Goal: Information Seeking & Learning: Find specific fact

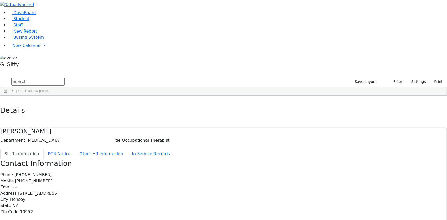
click at [13, 40] on span "Busing System" at bounding box center [28, 37] width 31 height 5
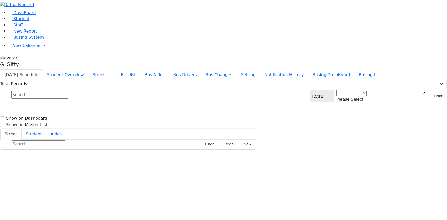
select select "3"
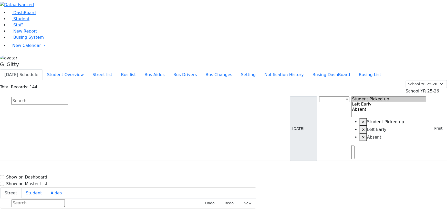
click at [68, 97] on input "text" at bounding box center [39, 101] width 57 height 8
click at [29, 21] on link "Student" at bounding box center [18, 18] width 21 height 5
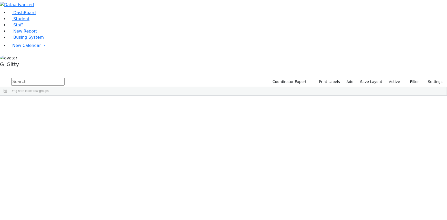
click at [65, 78] on input "text" at bounding box center [37, 82] width 53 height 8
type input "dana"
click at [65, 104] on div "Dana" at bounding box center [48, 107] width 33 height 7
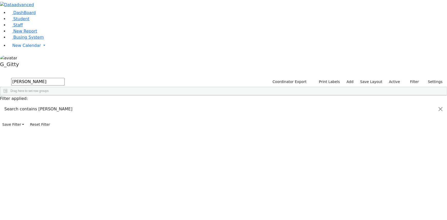
drag, startPoint x: 101, startPoint y: 47, endPoint x: 106, endPoint y: 44, distance: 5.3
click at [65, 104] on div "Dana" at bounding box center [48, 107] width 33 height 7
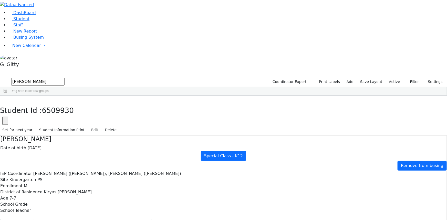
click at [121, 219] on button "Scheduling" at bounding box center [136, 224] width 31 height 11
click at [2, 99] on use "button" at bounding box center [2, 99] width 0 height 0
click at [65, 78] on input "dana" at bounding box center [37, 82] width 53 height 8
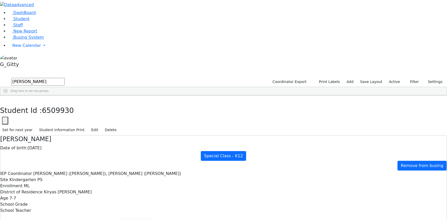
click at [65, 78] on input "dana" at bounding box center [37, 82] width 53 height 8
click at [31, 40] on link "Busing System" at bounding box center [26, 37] width 36 height 5
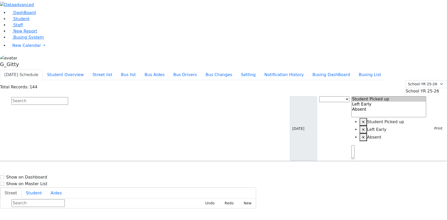
click at [68, 97] on input "text" at bounding box center [39, 101] width 57 height 8
click at [344, 69] on button "Busing DashBoard" at bounding box center [331, 74] width 46 height 11
drag, startPoint x: 189, startPoint y: 31, endPoint x: 195, endPoint y: 3, distance: 29.0
click at [68, 97] on input "text" at bounding box center [39, 101] width 57 height 8
click at [16, 27] on link "Staff" at bounding box center [15, 25] width 15 height 5
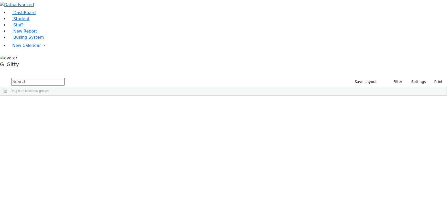
click at [65, 78] on input "text" at bounding box center [37, 82] width 53 height 8
type input "ble"
click at [47, 110] on div "[PERSON_NAME]" at bounding box center [35, 113] width 23 height 7
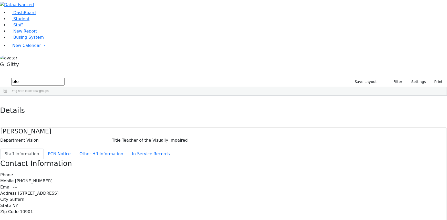
drag, startPoint x: 190, startPoint y: 79, endPoint x: 112, endPoint y: 53, distance: 82.7
click at [189, 184] on div "Email ---" at bounding box center [223, 187] width 447 height 6
drag, startPoint x: 97, startPoint y: 7, endPoint x: 274, endPoint y: 187, distance: 252.5
click at [274, 187] on div "Details Bleier Susan Department Vision Title Teacher of the Visually Impaired S…" at bounding box center [223, 190] width 447 height 188
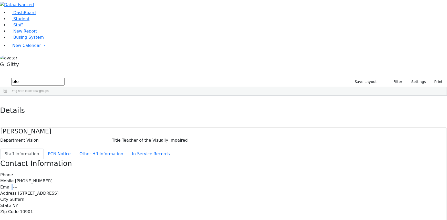
click at [203, 159] on div "Contact Information Phone Mobile (845) 652-3649 Email --- Address 1 Wendover La…" at bounding box center [223, 221] width 447 height 124
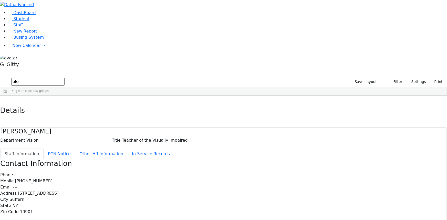
drag, startPoint x: 186, startPoint y: 121, endPoint x: 148, endPoint y: 120, distance: 38.2
click at [148, 159] on div "Contact Information Phone Mobile (845) 652-3649 Email --- Address 1 Wendover La…" at bounding box center [223, 221] width 447 height 124
drag, startPoint x: 168, startPoint y: 120, endPoint x: 169, endPoint y: 114, distance: 6.7
drag, startPoint x: 99, startPoint y: 9, endPoint x: 226, endPoint y: 172, distance: 206.3
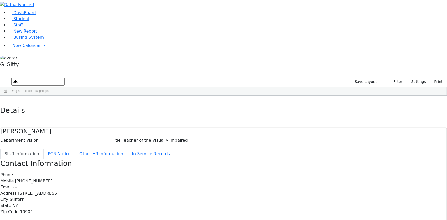
click at [226, 172] on div "Details Bleier Susan Department Vision Title Teacher of the Visually Impaired S…" at bounding box center [223, 190] width 447 height 188
drag, startPoint x: 97, startPoint y: 6, endPoint x: 241, endPoint y: 192, distance: 235.3
click at [241, 192] on div "Details Bleier Susan Department Vision Title Teacher of the Visually Impaired S…" at bounding box center [223, 190] width 447 height 188
click at [240, 190] on div "Contact Information Phone Mobile (845) 652-3649 Email --- Address 1 Wendover La…" at bounding box center [223, 221] width 447 height 124
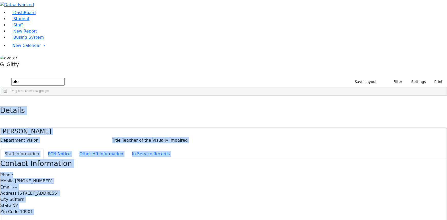
drag, startPoint x: 95, startPoint y: 7, endPoint x: 168, endPoint y: 120, distance: 134.3
click at [168, 120] on div "Details Bleier Susan Department Vision Title Teacher of the Visually Impaired S…" at bounding box center [223, 190] width 447 height 188
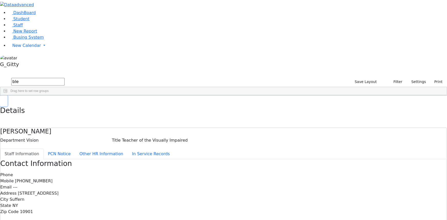
click at [5, 99] on icon "button" at bounding box center [3, 100] width 3 height 3
click at [65, 78] on input "ble" at bounding box center [37, 82] width 53 height 8
click at [65, 78] on input "text" at bounding box center [37, 82] width 53 height 8
type input "rut"
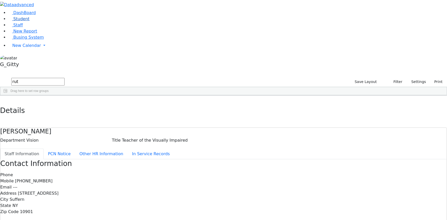
click at [29, 21] on link "Student" at bounding box center [18, 18] width 21 height 5
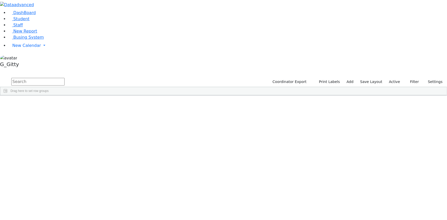
click at [65, 78] on input "text" at bounding box center [37, 82] width 53 height 8
type input "rutt"
click at [65, 104] on div "Ruttner" at bounding box center [48, 107] width 33 height 7
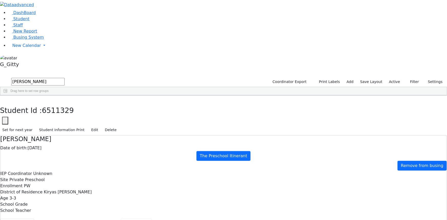
click at [121, 219] on button "Scheduling" at bounding box center [136, 224] width 31 height 11
drag, startPoint x: 88, startPoint y: 9, endPoint x: 56, endPoint y: 35, distance: 40.3
click at [7, 96] on button "button" at bounding box center [3, 101] width 7 height 11
click at [23, 27] on link "Staff" at bounding box center [15, 25] width 15 height 5
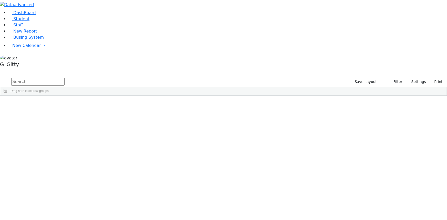
click at [65, 78] on input "text" at bounding box center [37, 82] width 53 height 8
type input "[PERSON_NAME]"
click at [70, 104] on div "Aviva" at bounding box center [58, 107] width 23 height 7
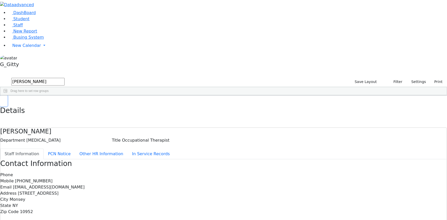
click at [5, 99] on icon "button" at bounding box center [3, 100] width 3 height 3
click at [79, 87] on div "Drag here to set row groups" at bounding box center [223, 91] width 447 height 8
click at [65, 78] on input "koff" at bounding box center [37, 82] width 53 height 8
click at [19, 15] on span "DashBoard" at bounding box center [24, 12] width 23 height 5
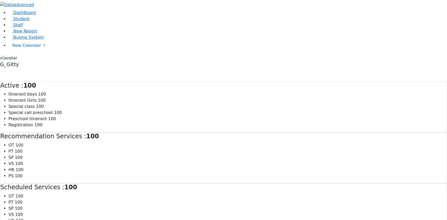
click at [18, 21] on link "Student" at bounding box center [18, 18] width 21 height 5
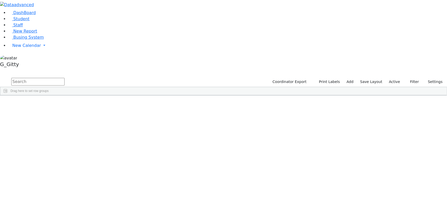
click at [65, 78] on input "text" at bounding box center [37, 82] width 53 height 8
type input "ruttn"
click at [32, 104] on div "6511329" at bounding box center [16, 107] width 32 height 7
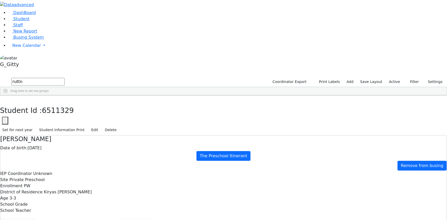
click at [121, 219] on button "Scheduling" at bounding box center [136, 224] width 31 height 11
click at [34, 219] on button "Student info" at bounding box center [17, 224] width 34 height 11
drag, startPoint x: 142, startPoint y: 61, endPoint x: 224, endPoint y: 162, distance: 130.2
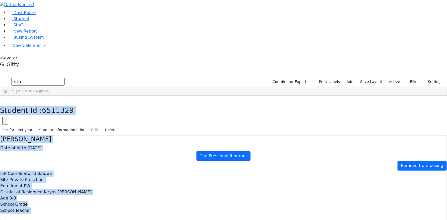
drag, startPoint x: 127, startPoint y: 31, endPoint x: 330, endPoint y: 204, distance: 266.4
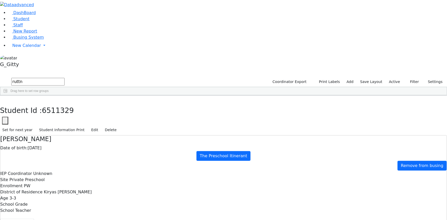
scroll to position [0, 0]
drag, startPoint x: 99, startPoint y: 5, endPoint x: 100, endPoint y: 11, distance: 5.5
click at [100, 96] on div "Student Id : 6511329 Student Id 6511329 Cancel Save Set for next year Student I…" at bounding box center [223, 116] width 447 height 40
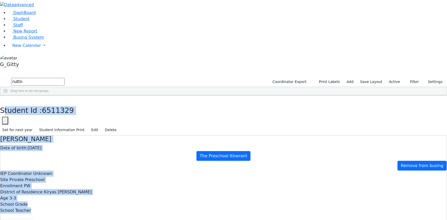
drag, startPoint x: 99, startPoint y: 7, endPoint x: 203, endPoint y: 92, distance: 133.9
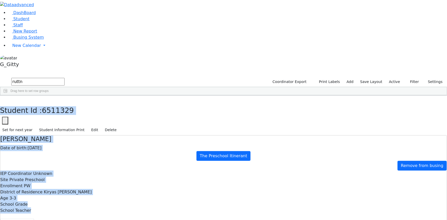
drag, startPoint x: 98, startPoint y: 5, endPoint x: 296, endPoint y: 202, distance: 280.1
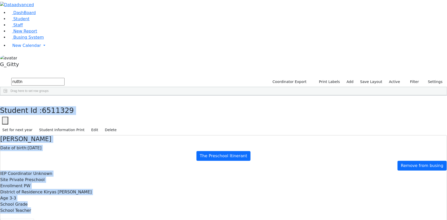
drag, startPoint x: 101, startPoint y: 11, endPoint x: 306, endPoint y: 207, distance: 283.8
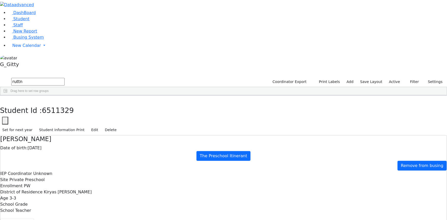
drag, startPoint x: 216, startPoint y: 127, endPoint x: 211, endPoint y: 127, distance: 5.1
drag, startPoint x: 87, startPoint y: 6, endPoint x: 84, endPoint y: 12, distance: 6.8
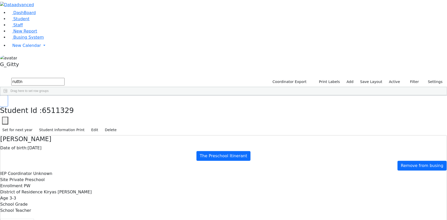
click at [7, 96] on button "button" at bounding box center [3, 101] width 7 height 11
click at [65, 78] on input "ruttn" at bounding box center [37, 82] width 53 height 8
drag, startPoint x: 142, startPoint y: 16, endPoint x: 97, endPoint y: 33, distance: 47.9
click at [65, 78] on input "text" at bounding box center [37, 82] width 53 height 8
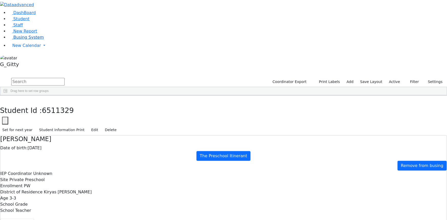
click at [34, 40] on span "Busing System" at bounding box center [28, 37] width 31 height 5
